Goal: Find specific page/section: Find specific page/section

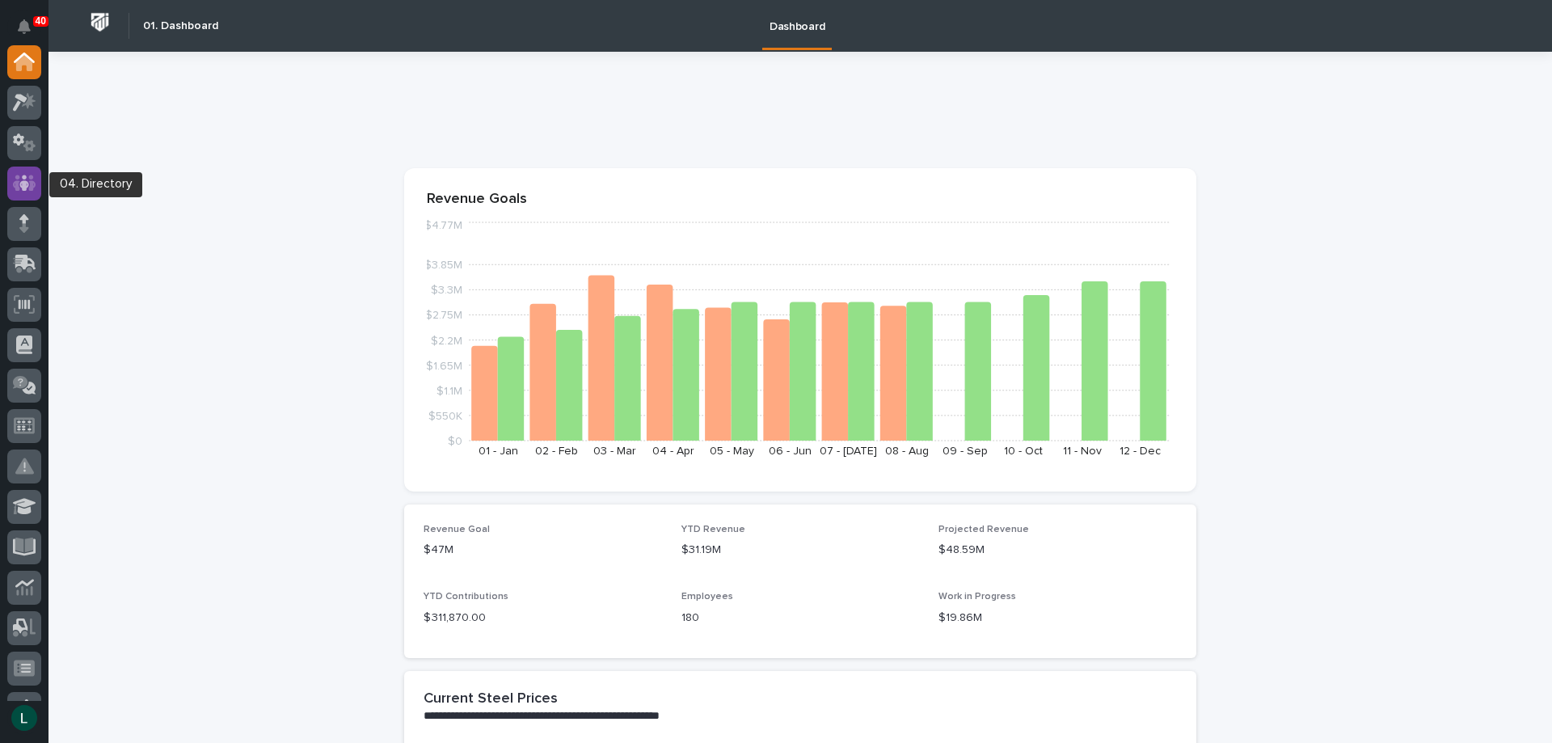
click at [21, 184] on icon at bounding box center [24, 183] width 10 height 16
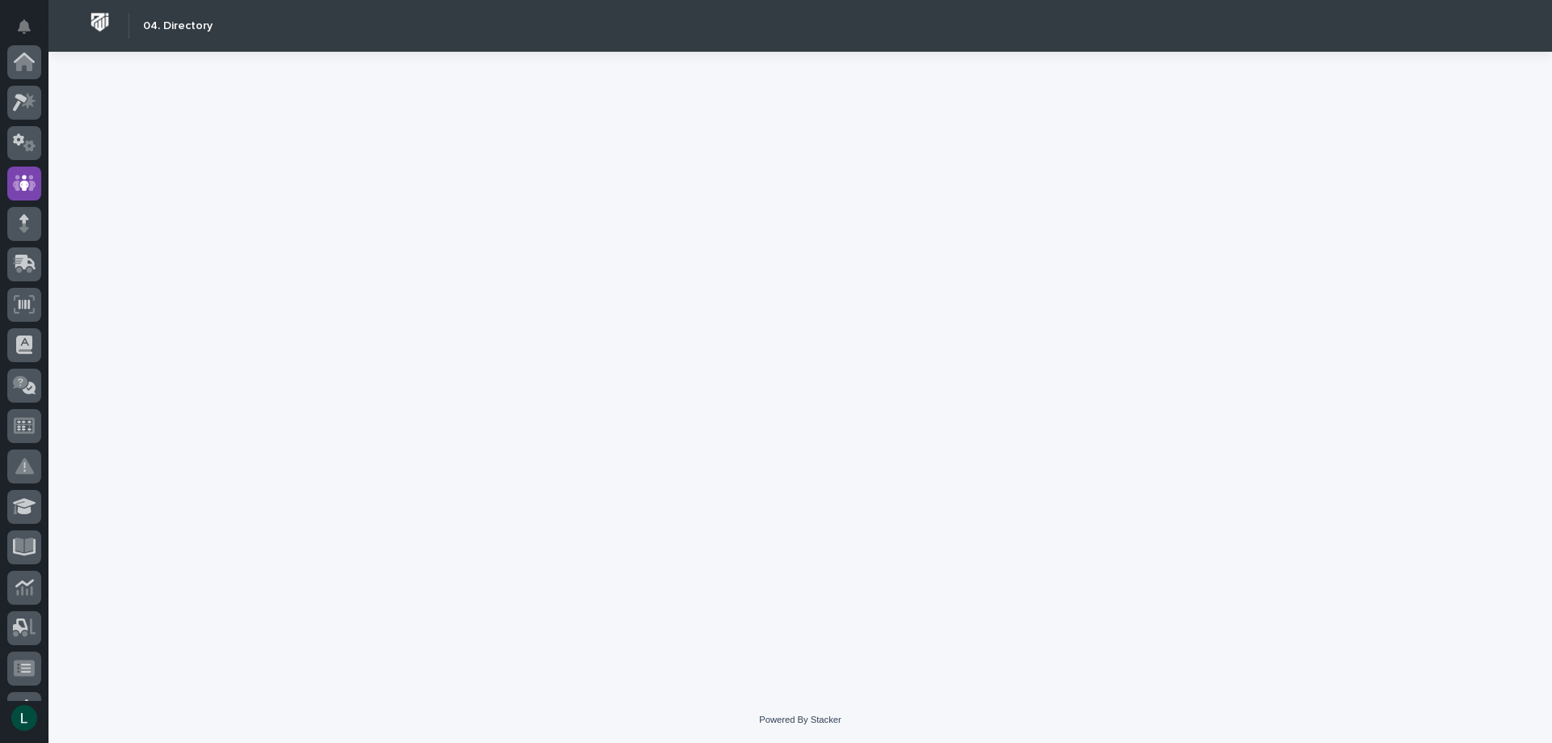
scroll to position [121, 0]
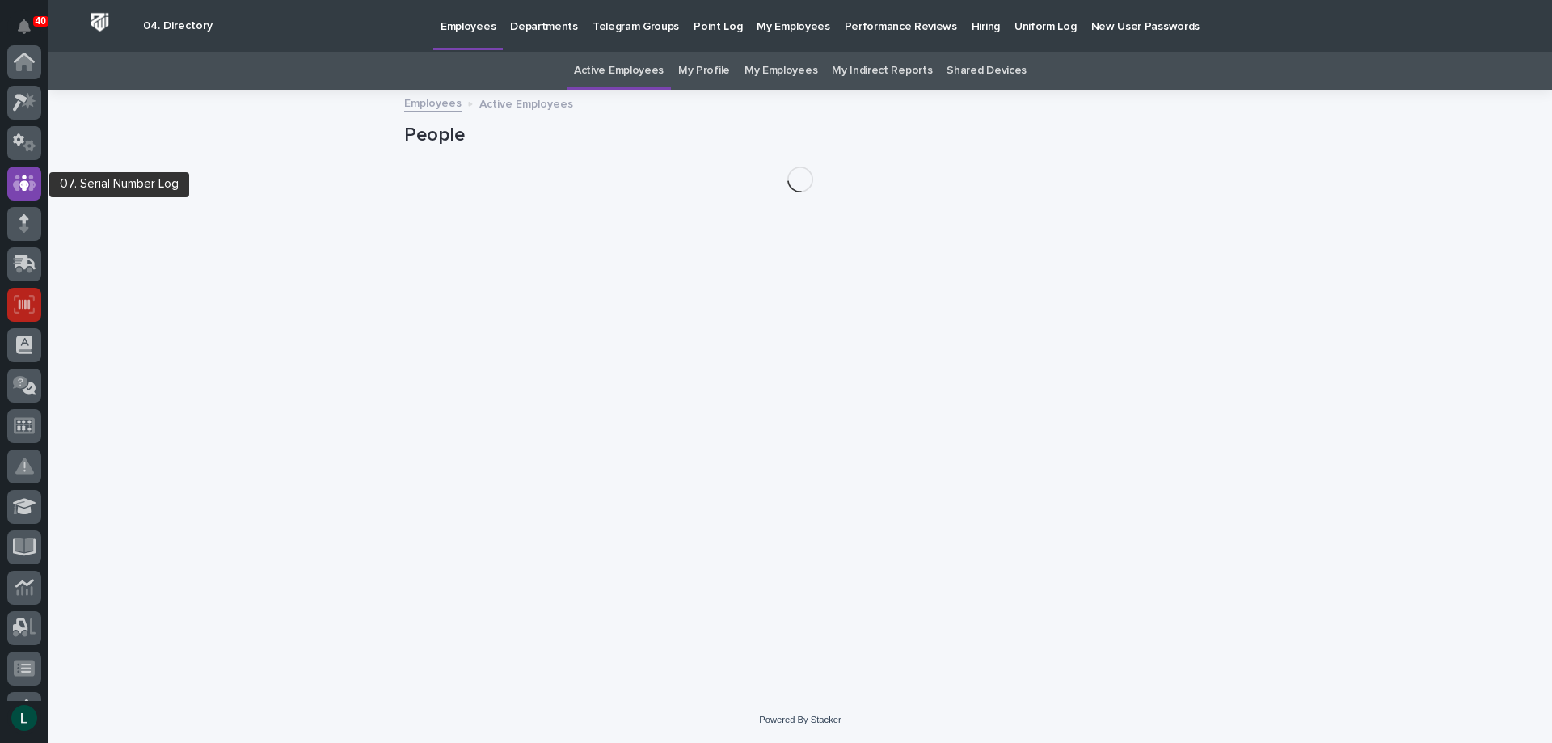
scroll to position [121, 0]
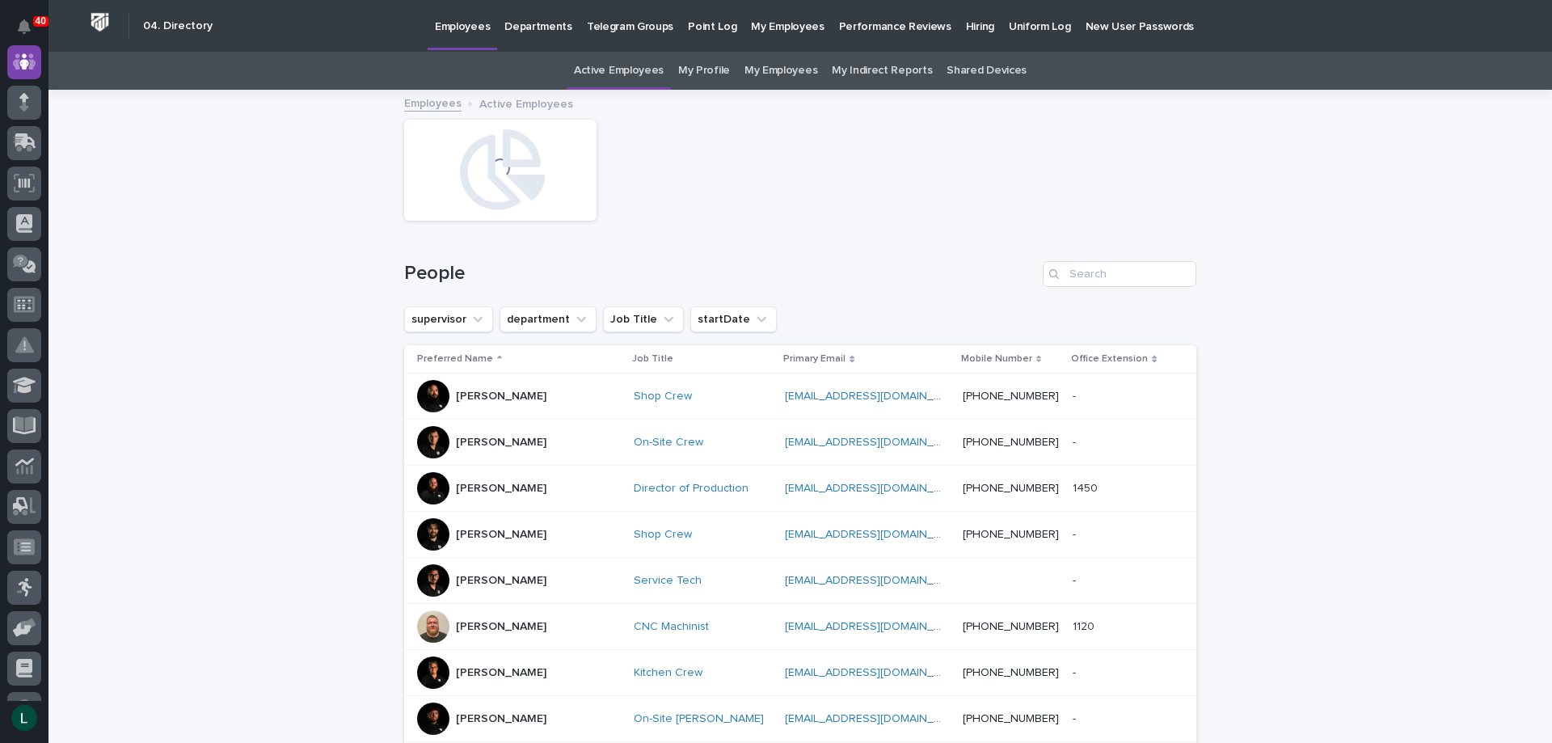
click at [536, 23] on p "Departments" at bounding box center [539, 17] width 68 height 34
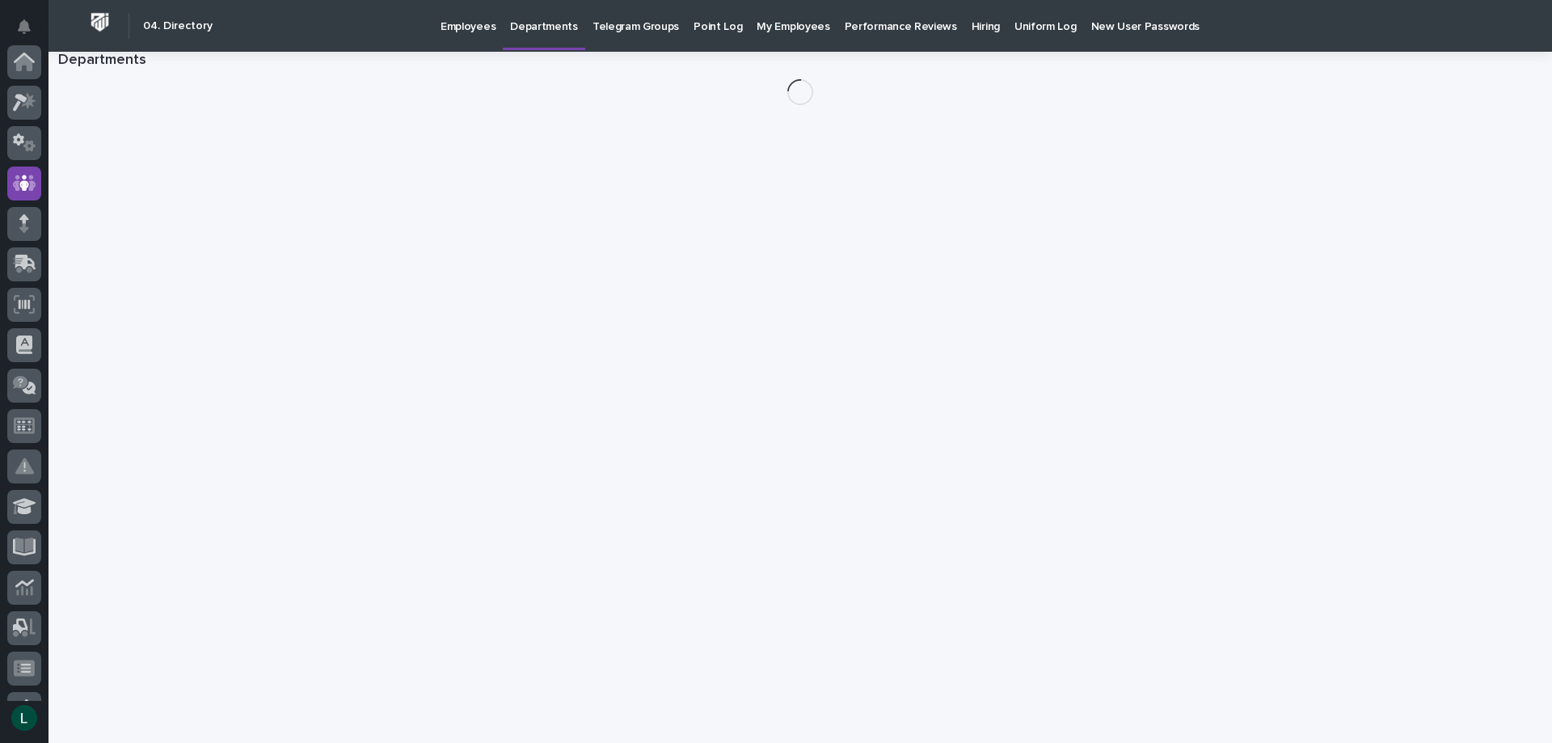
scroll to position [121, 0]
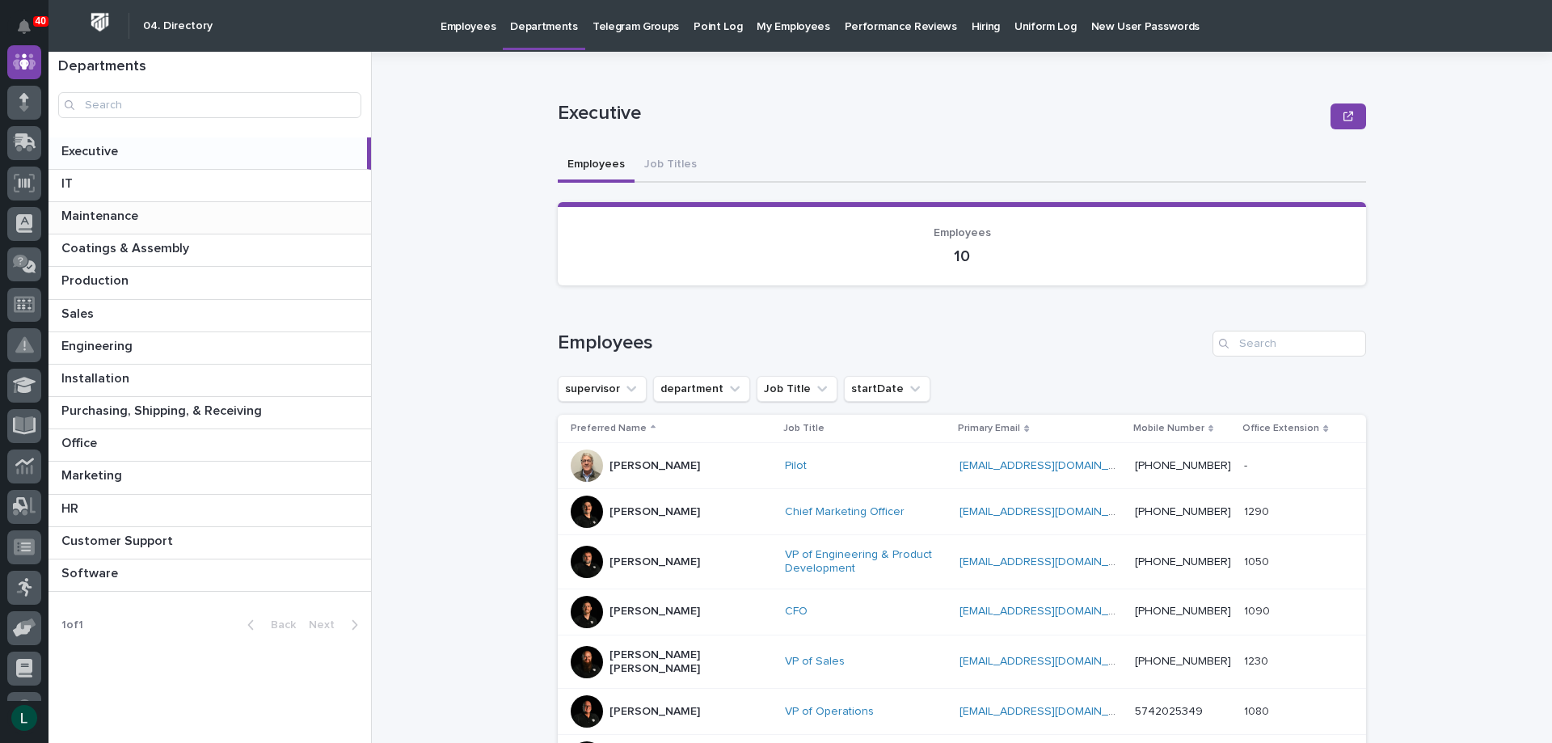
click at [140, 215] on p at bounding box center [212, 216] width 303 height 15
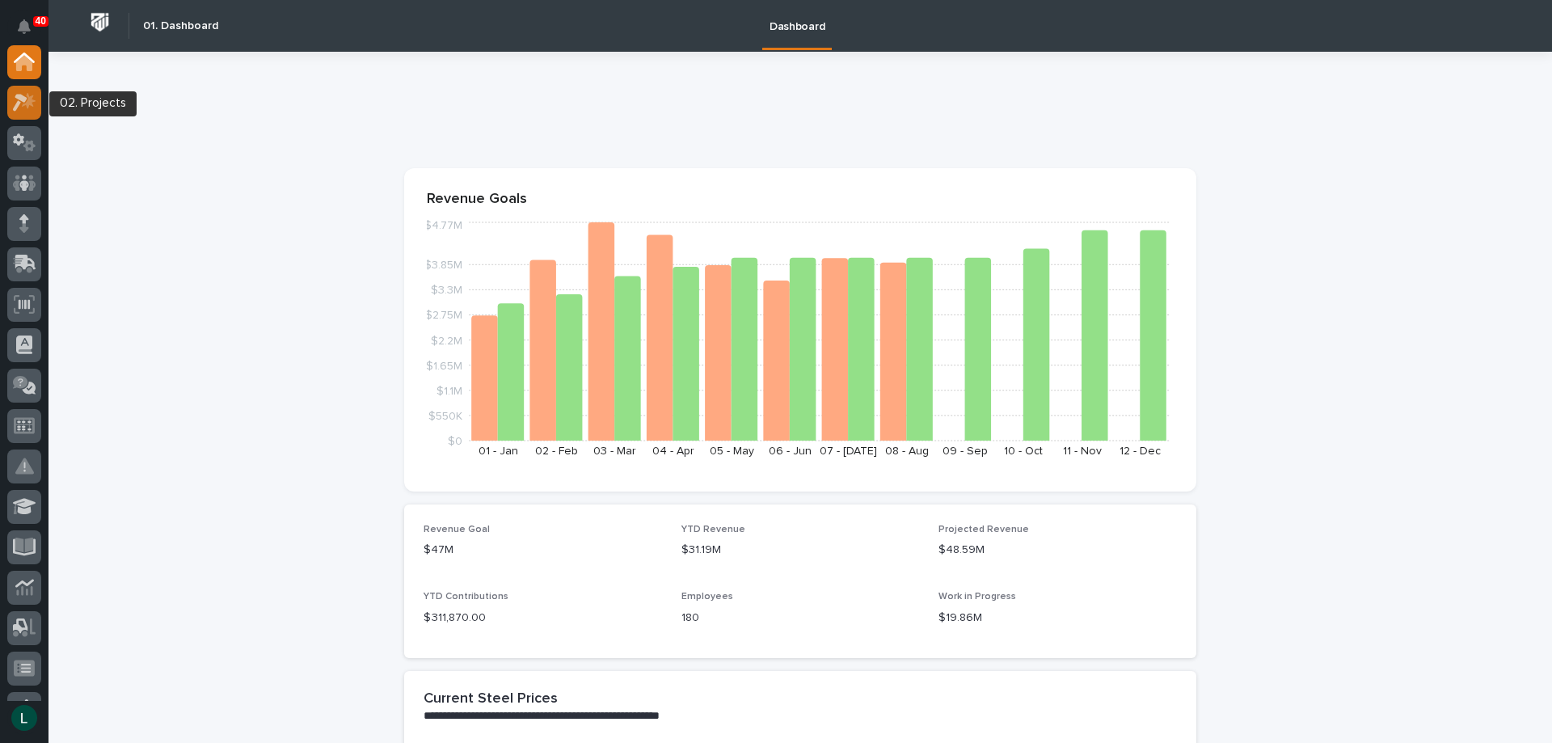
click at [23, 95] on icon at bounding box center [24, 102] width 23 height 19
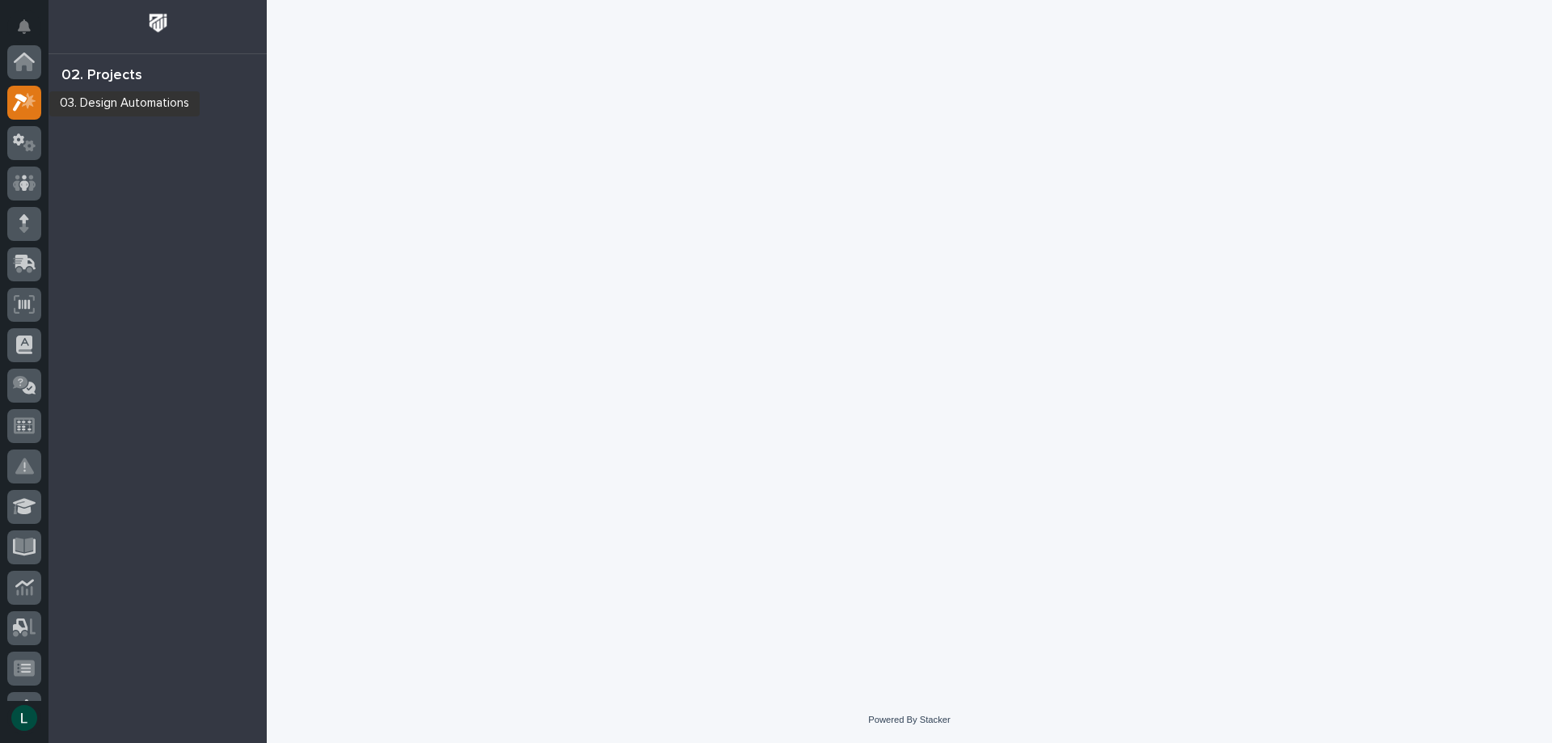
scroll to position [40, 0]
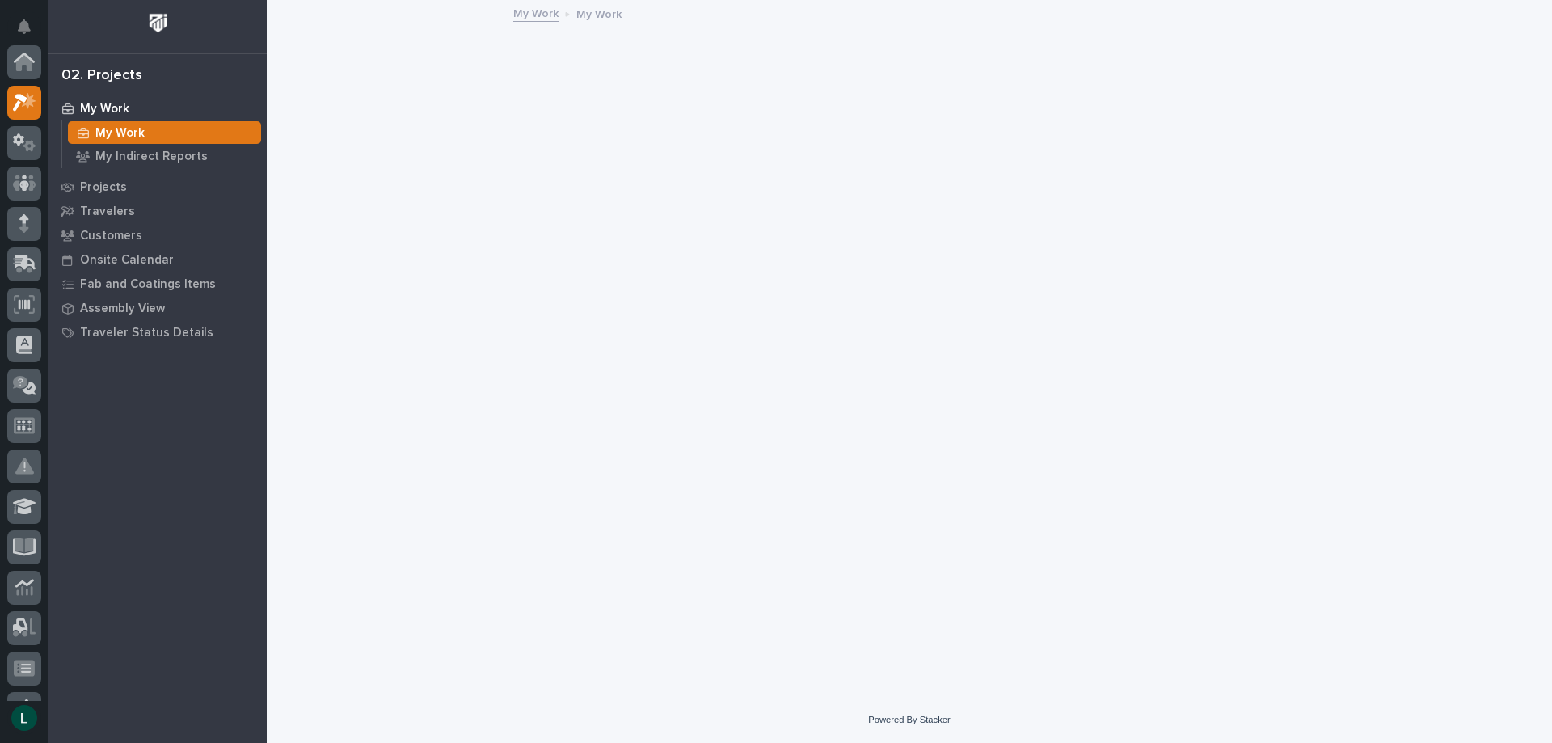
scroll to position [40, 0]
